Goal: Information Seeking & Learning: Learn about a topic

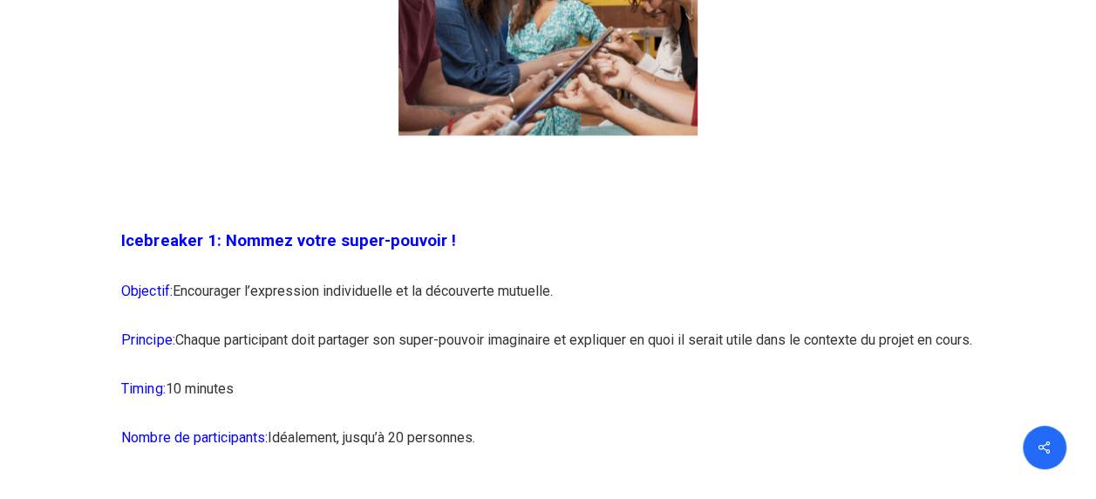
scroll to position [1475, 0]
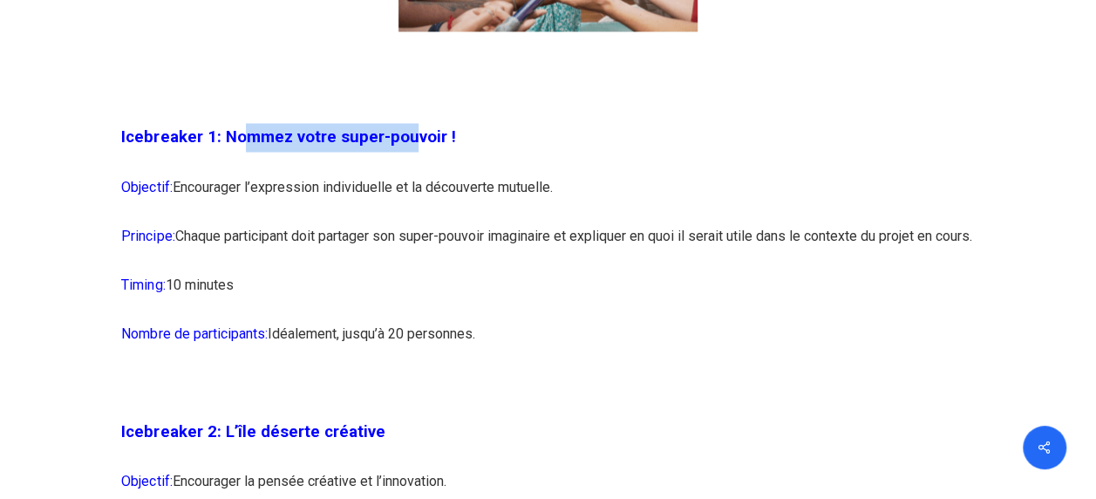
drag, startPoint x: 405, startPoint y: 143, endPoint x: 242, endPoint y: 139, distance: 162.3
click at [242, 139] on span "Icebreaker 1: Nommez votre super-pouvoir !" at bounding box center [288, 136] width 334 height 19
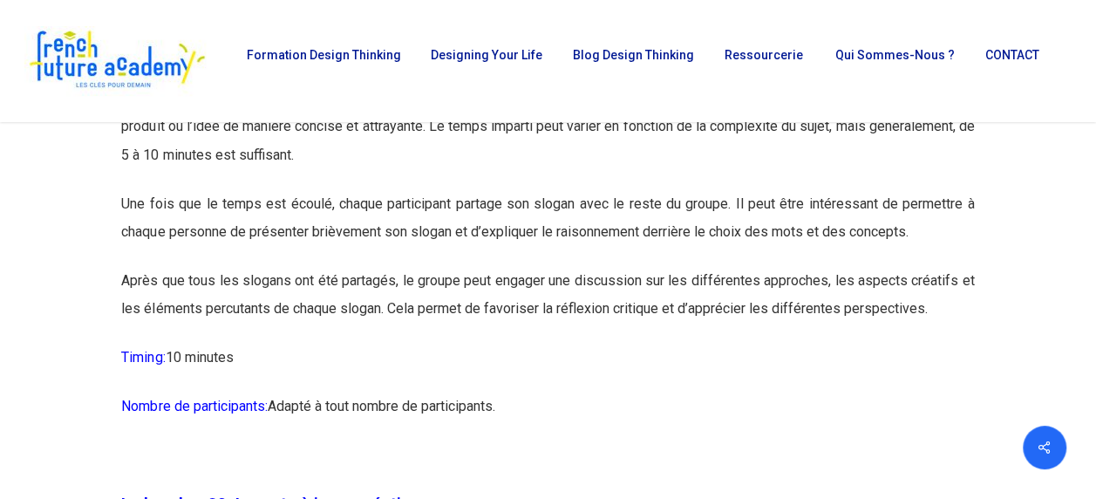
scroll to position [11354, 0]
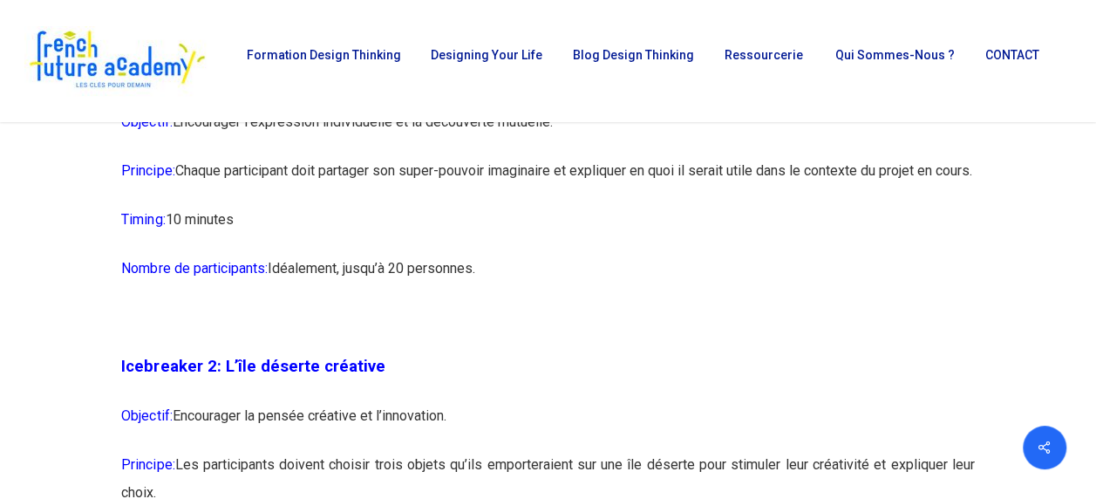
scroll to position [1467, 0]
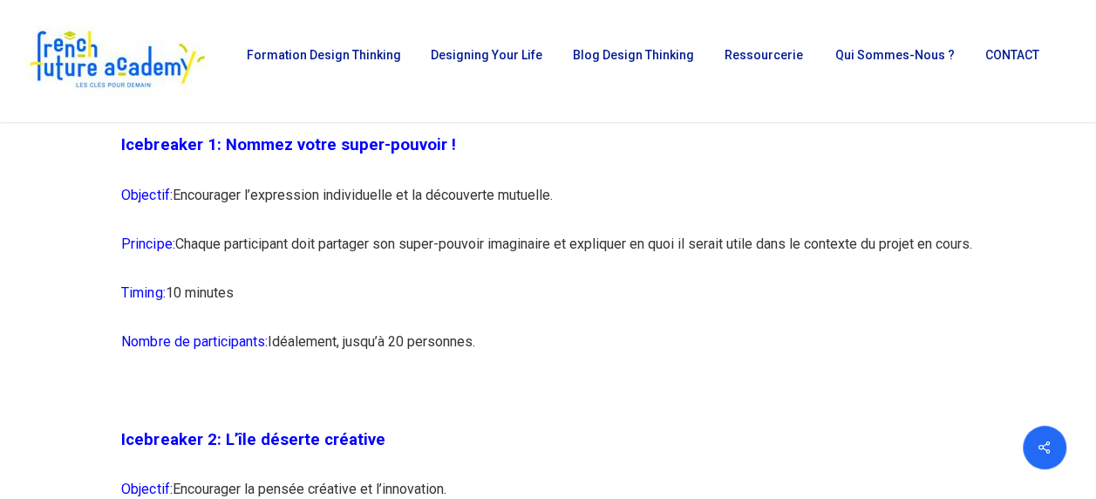
drag, startPoint x: 520, startPoint y: 380, endPoint x: 119, endPoint y: 161, distance: 457.0
copy div "Icebreaker 1: Nommez votre super-pouvoir ! Objectif: Encourager l’expression in…"
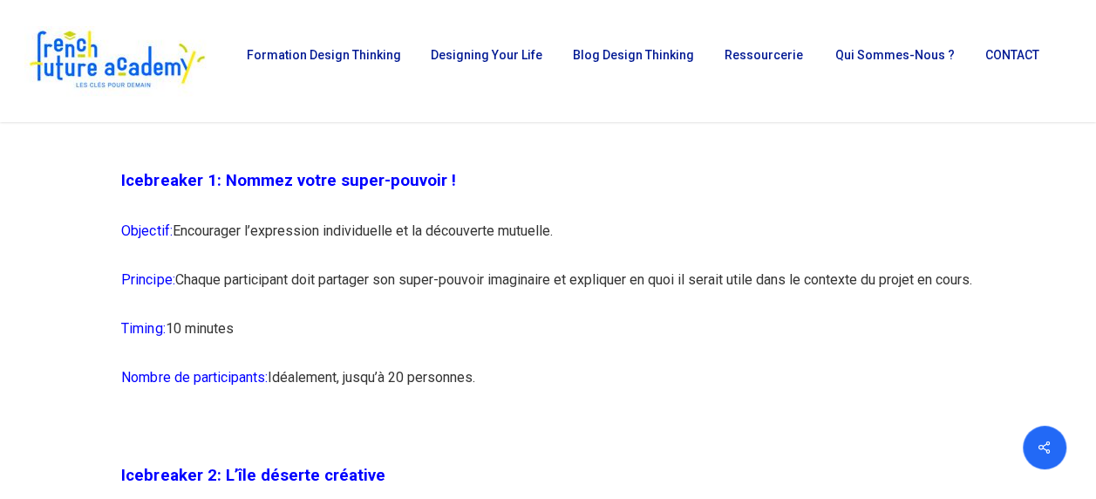
scroll to position [1430, 0]
